Goal: Check status: Check status

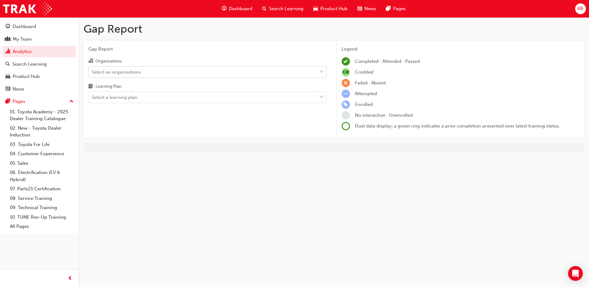
click at [145, 75] on div "Select an organisations" at bounding box center [203, 72] width 228 height 11
click at [92, 74] on input "Organisations Select an organisations" at bounding box center [92, 71] width 1 height 5
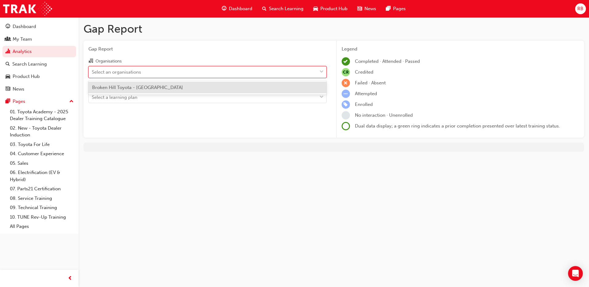
click at [144, 86] on span "Broken Hill Toyota - [GEOGRAPHIC_DATA]" at bounding box center [137, 88] width 91 height 6
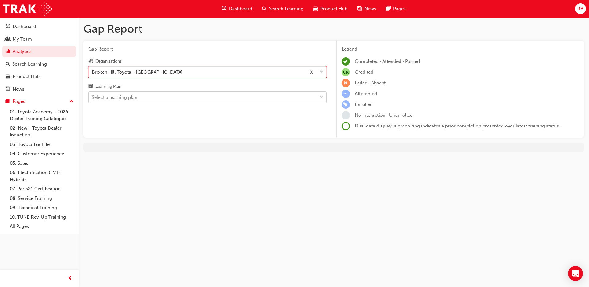
click at [141, 97] on div "Select a learning plan" at bounding box center [203, 97] width 228 height 11
click at [92, 97] on input "Learning Plan Select a learning plan" at bounding box center [92, 97] width 1 height 5
click at [225, 47] on span "Gap Report" at bounding box center [207, 49] width 238 height 7
click at [166, 95] on div "Select a learning plan" at bounding box center [203, 97] width 228 height 11
click at [92, 95] on input "Learning Plan Select a learning plan" at bounding box center [92, 97] width 1 height 5
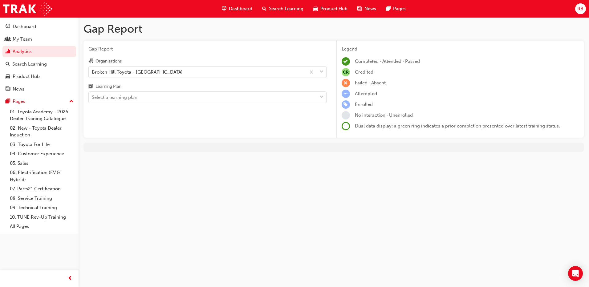
click at [178, 58] on div "Organisations" at bounding box center [207, 61] width 238 height 9
click at [92, 69] on input "Organisations Broken Hill Toyota - [GEOGRAPHIC_DATA]" at bounding box center [92, 71] width 1 height 5
click at [21, 24] on div "Dashboard" at bounding box center [24, 26] width 23 height 7
